Goal: Use online tool/utility: Utilize a website feature to perform a specific function

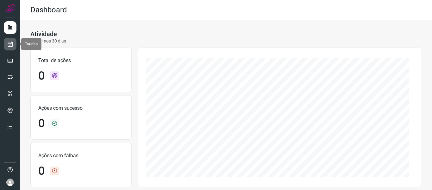
click at [12, 44] on icon at bounding box center [10, 44] width 7 height 6
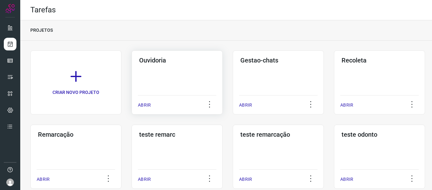
click at [157, 100] on div "ABRIR" at bounding box center [177, 103] width 78 height 16
click at [145, 108] on p "ABRIR" at bounding box center [144, 105] width 13 height 7
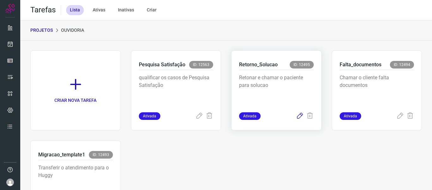
click at [296, 113] on icon at bounding box center [300, 116] width 8 height 8
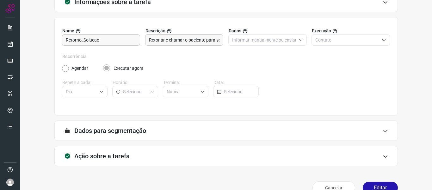
scroll to position [58, 0]
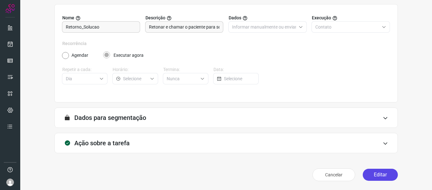
click at [383, 173] on button "Editar" at bounding box center [380, 174] width 35 height 12
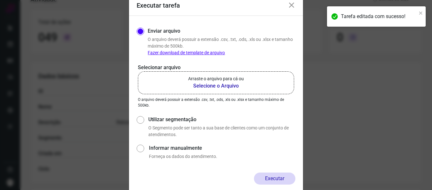
click at [200, 74] on label "Arraste o arquivo para cá ou Selecione o Arquivo" at bounding box center [216, 82] width 156 height 23
click at [0, 0] on input "Arraste o arquivo para cá ou Selecione o Arquivo" at bounding box center [0, 0] width 0 height 0
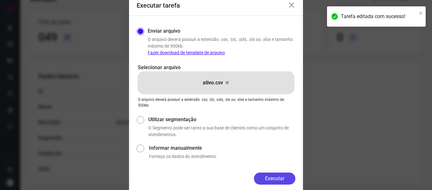
click at [267, 180] on button "Executar" at bounding box center [274, 178] width 41 height 12
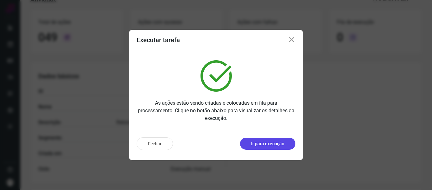
click at [275, 142] on p "Ir para execução" at bounding box center [267, 143] width 33 height 7
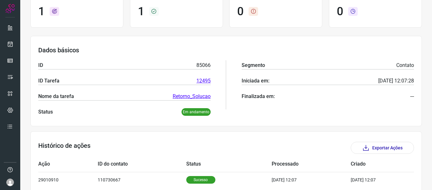
scroll to position [87, 0]
